Goal: Task Accomplishment & Management: Manage account settings

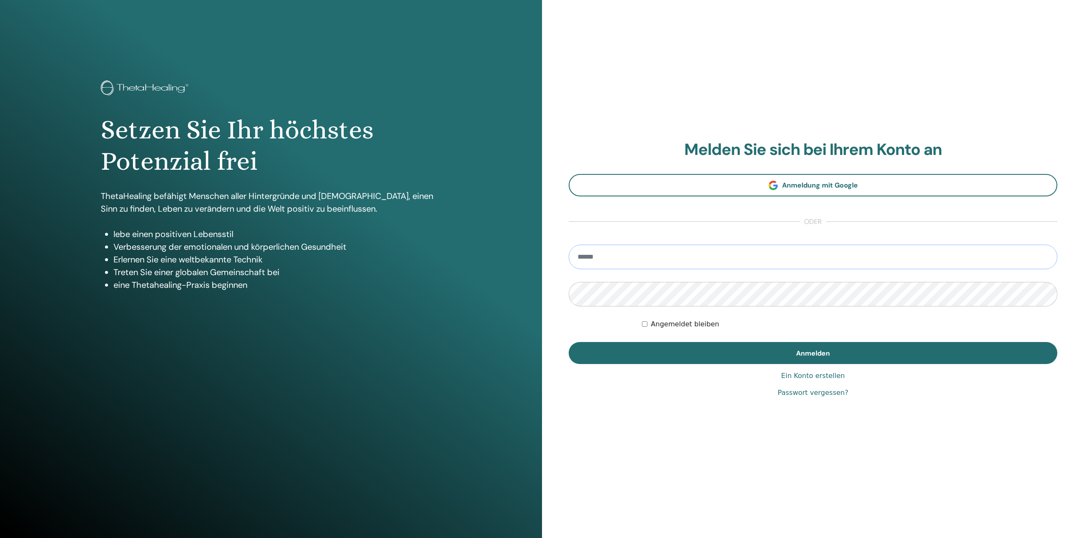
click at [678, 251] on input "email" at bounding box center [813, 257] width 489 height 25
type input "**********"
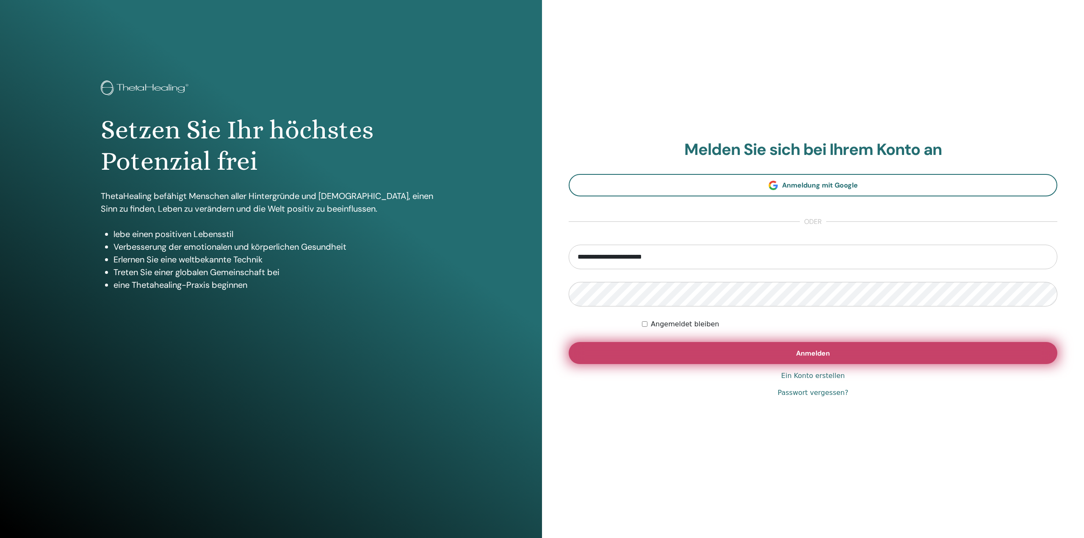
click at [851, 355] on button "Anmelden" at bounding box center [813, 353] width 489 height 22
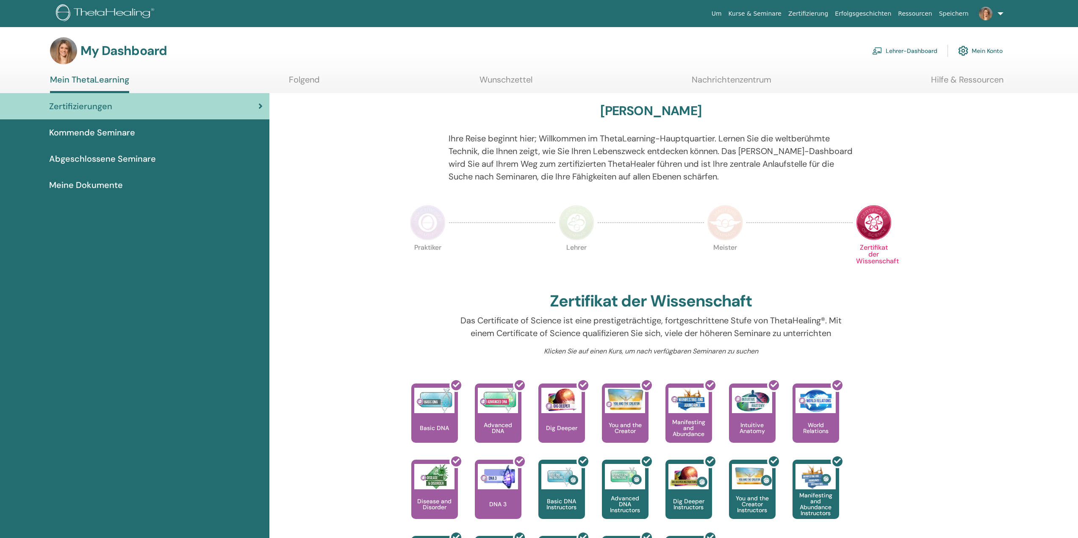
click at [909, 49] on link "Lehrer-Dashboard" at bounding box center [904, 51] width 65 height 19
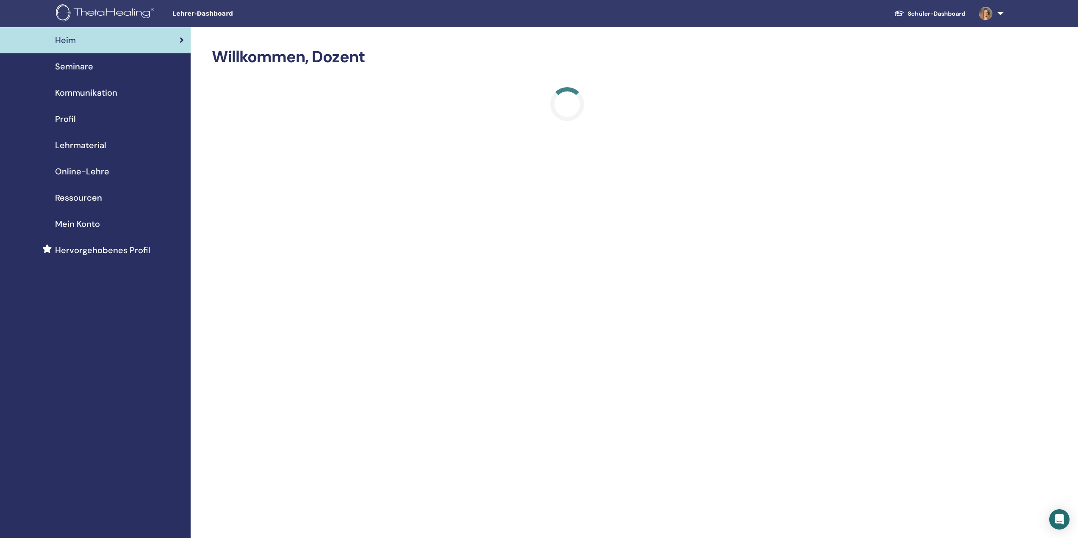
click at [86, 63] on span "Seminare" at bounding box center [74, 66] width 38 height 13
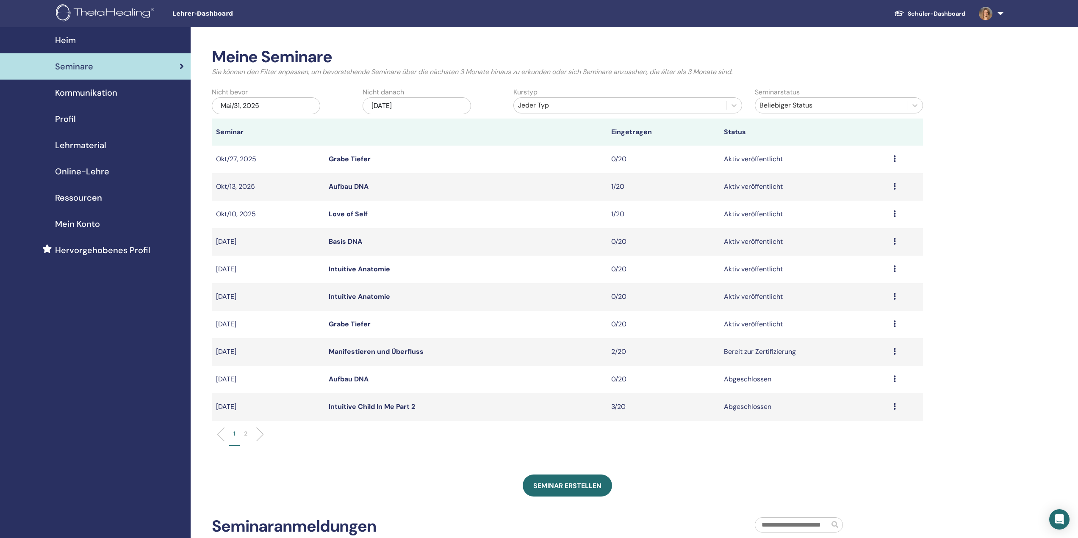
click at [357, 325] on link "Grabe Tiefer" at bounding box center [350, 324] width 42 height 9
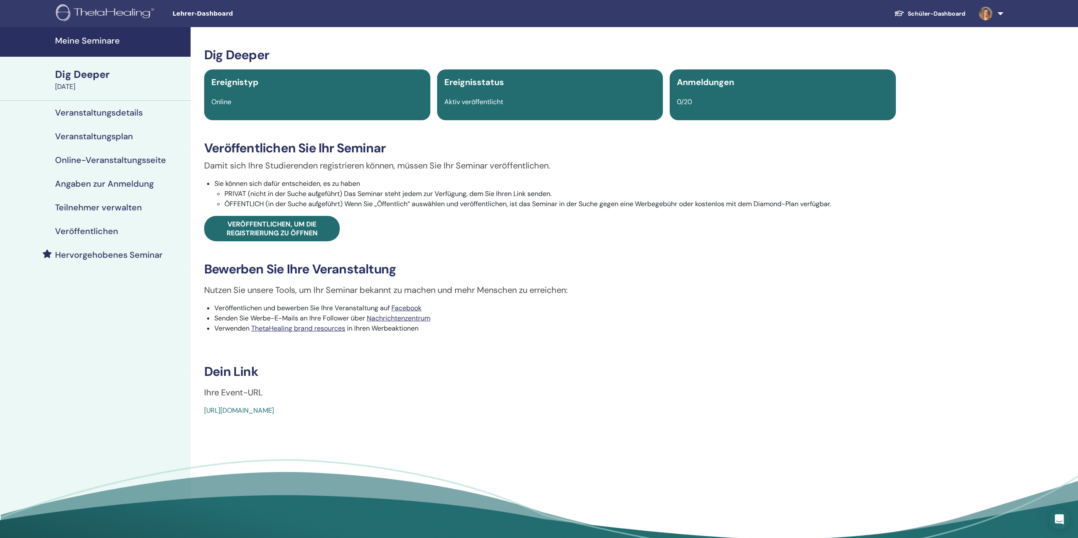
click at [88, 73] on div "Dig Deeper" at bounding box center [120, 74] width 130 height 14
drag, startPoint x: 404, startPoint y: 411, endPoint x: 194, endPoint y: 418, distance: 209.8
click at [194, 418] on div "Dig Deeper Ereignistyp Online Ereignisstatus Aktiv veröffentlicht Anmeldungen 0…" at bounding box center [550, 285] width 719 height 517
copy link "https://www.thetahealing.com/seminar-373510-details.html"
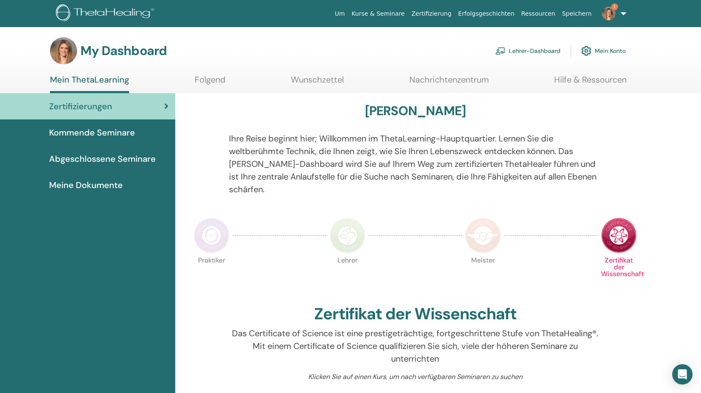
click at [533, 43] on link "Lehrer-Dashboard" at bounding box center [528, 51] width 65 height 19
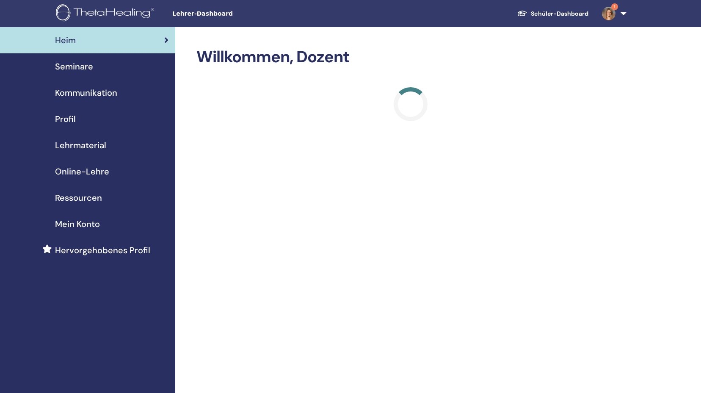
click at [81, 68] on span "Seminare" at bounding box center [74, 66] width 38 height 13
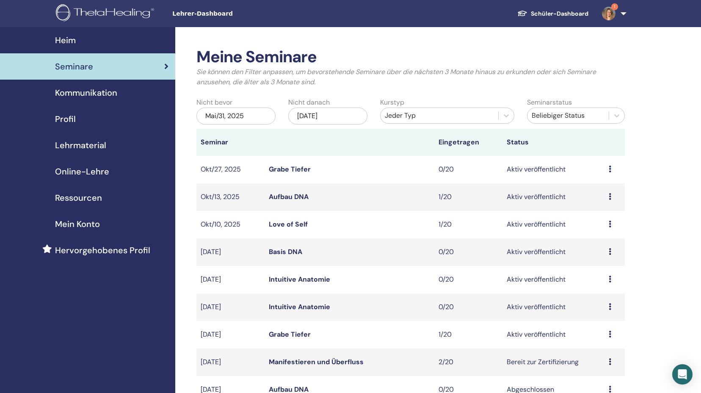
scroll to position [169, 0]
